Goal: Task Accomplishment & Management: Manage account settings

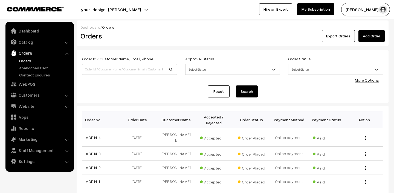
click at [25, 59] on link "Orders" at bounding box center [45, 61] width 54 height 6
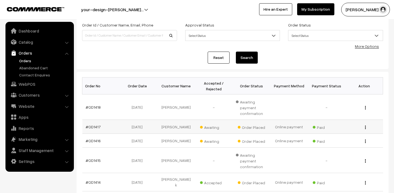
scroll to position [41, 0]
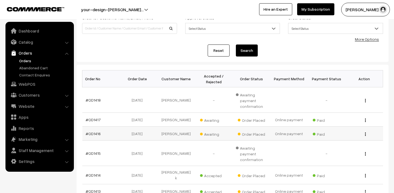
click at [209, 133] on span "Awaiting" at bounding box center [213, 133] width 27 height 7
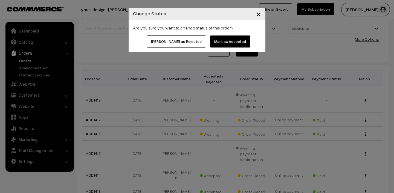
click at [218, 41] on button "Mark as Accepted" at bounding box center [230, 42] width 40 height 12
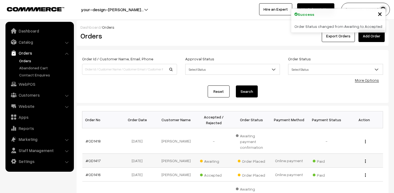
click at [212, 162] on span "Awaiting" at bounding box center [213, 160] width 27 height 7
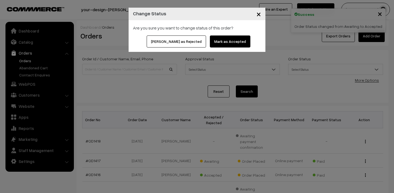
click at [222, 37] on button "Mark as Accepted" at bounding box center [230, 42] width 40 height 12
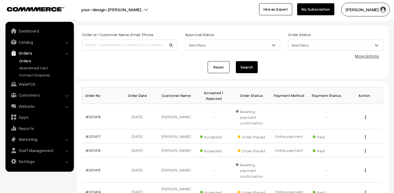
scroll to position [25, 0]
click at [96, 150] on link "#OD1416" at bounding box center [93, 150] width 15 height 5
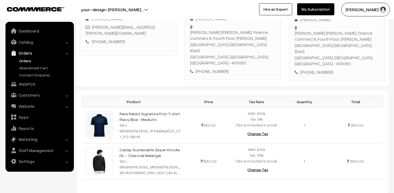
scroll to position [116, 0]
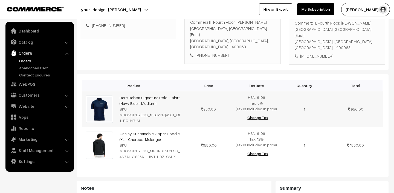
drag, startPoint x: 116, startPoint y: 79, endPoint x: 156, endPoint y: 85, distance: 40.4
click at [156, 91] on td "Rare Rabbit Signature Polo T-shirt (Navy Blue - Medium) SKU: MRGNSTNLYESS_fFSJM…" at bounding box center [150, 109] width 68 height 36
copy link "Rare Rabbit Signature Polo T-shirt (Navy Blue - Medium)"
drag, startPoint x: 120, startPoint y: 112, endPoint x: 156, endPoint y: 124, distance: 38.5
click at [156, 127] on td "Caslay Sustainable Zipper Hoodie (XL - Charcoal Melange) SKU: MRGNSTNLYESS_MRGN…" at bounding box center [150, 145] width 68 height 36
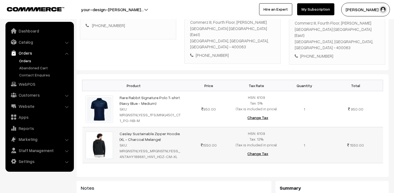
copy link "Caslay Sustainable Zipper Hoodie (XL - Charcoal Melange)"
click at [30, 60] on link "Orders" at bounding box center [45, 61] width 54 height 6
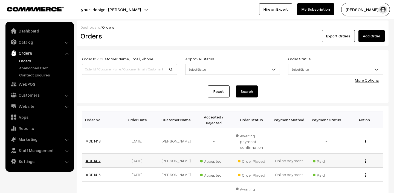
click at [92, 162] on link "#OD1417" at bounding box center [93, 161] width 15 height 5
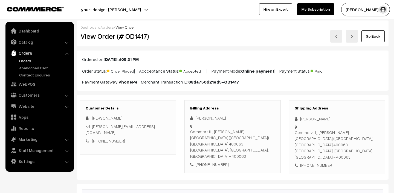
scroll to position [70, 0]
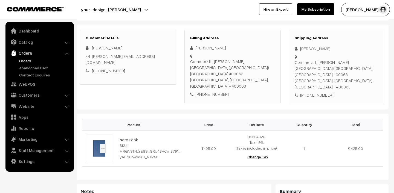
click at [29, 62] on link "Orders" at bounding box center [45, 61] width 54 height 6
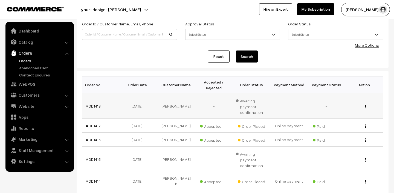
scroll to position [78, 0]
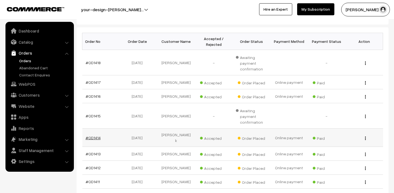
click at [95, 136] on link "#OD1414" at bounding box center [93, 138] width 15 height 5
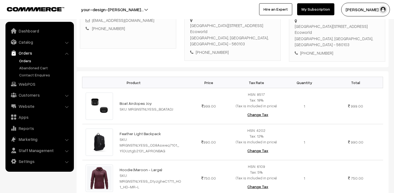
scroll to position [223, 0]
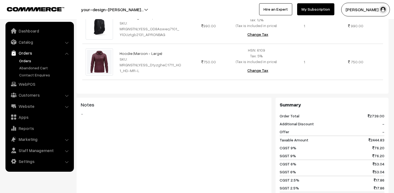
click at [28, 62] on link "Orders" at bounding box center [45, 61] width 54 height 6
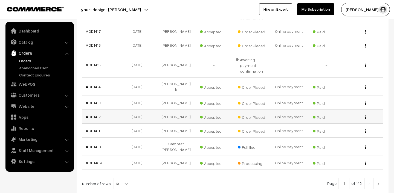
scroll to position [129, 0]
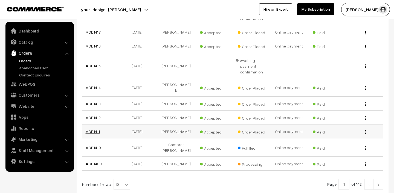
click at [93, 129] on link "#OD1411" at bounding box center [93, 131] width 14 height 5
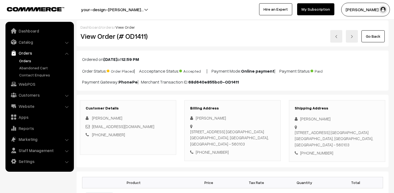
scroll to position [126, 0]
